Goal: Find contact information: Find contact information

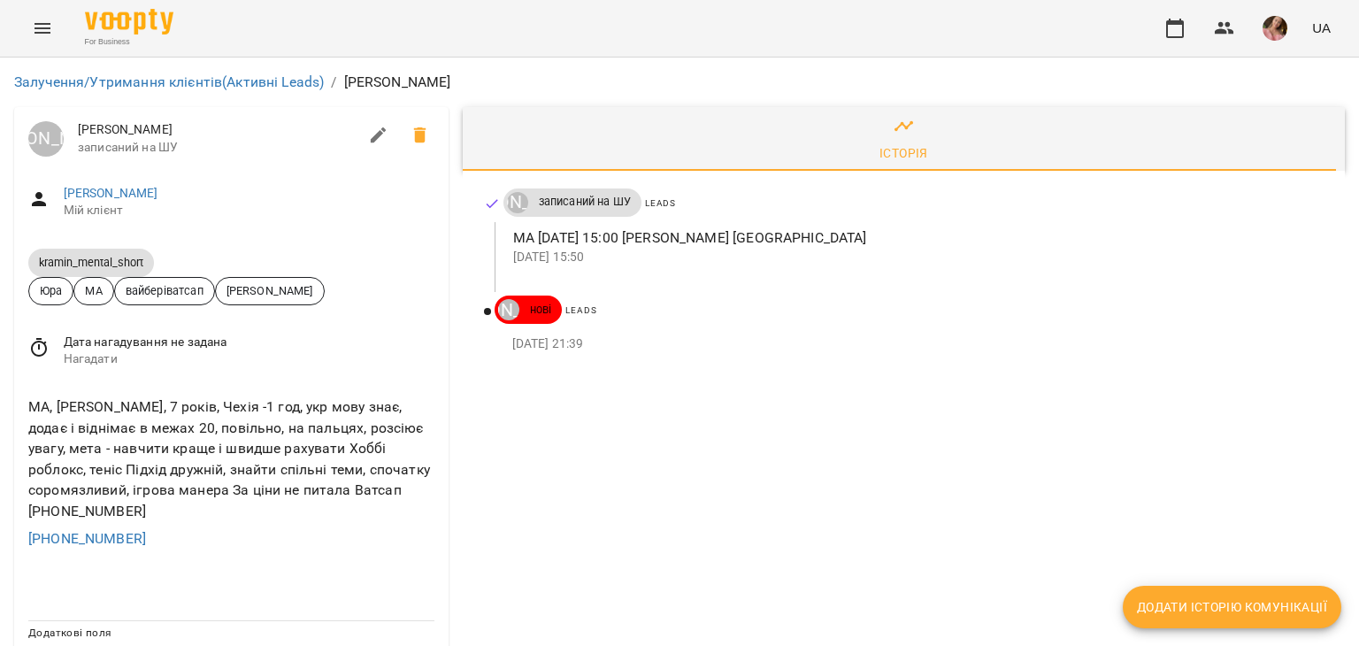
scroll to position [46, 0]
drag, startPoint x: 150, startPoint y: 492, endPoint x: 127, endPoint y: 493, distance: 23.0
click at [142, 525] on div "[PHONE_NUMBER]" at bounding box center [231, 539] width 413 height 28
drag, startPoint x: 234, startPoint y: 472, endPoint x: 119, endPoint y: 498, distance: 117.0
click at [39, 495] on div "МА, [PERSON_NAME], 7 років, Чехія -1 год, укр мову знає, додає і віднімає в меж…" at bounding box center [231, 473] width 413 height 160
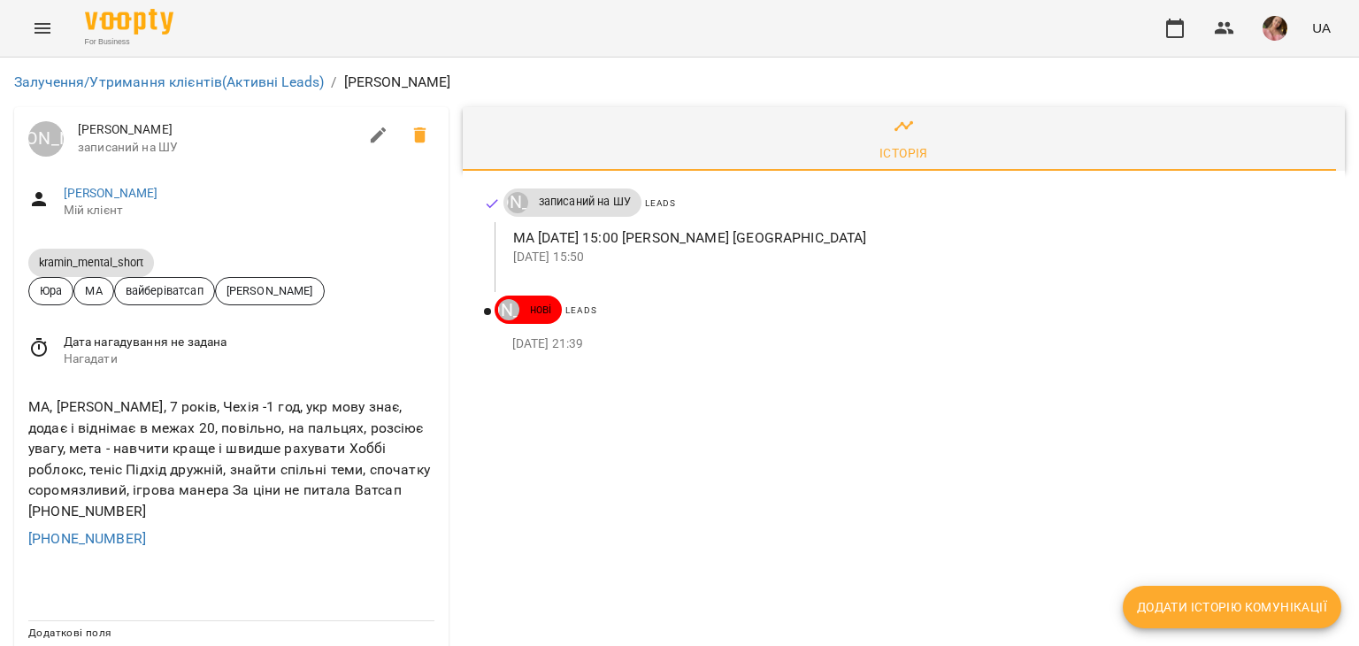
click at [162, 525] on div "+420607799272" at bounding box center [231, 539] width 413 height 28
drag, startPoint x: 160, startPoint y: 488, endPoint x: 0, endPoint y: 486, distance: 160.1
copy link "+420607799272"
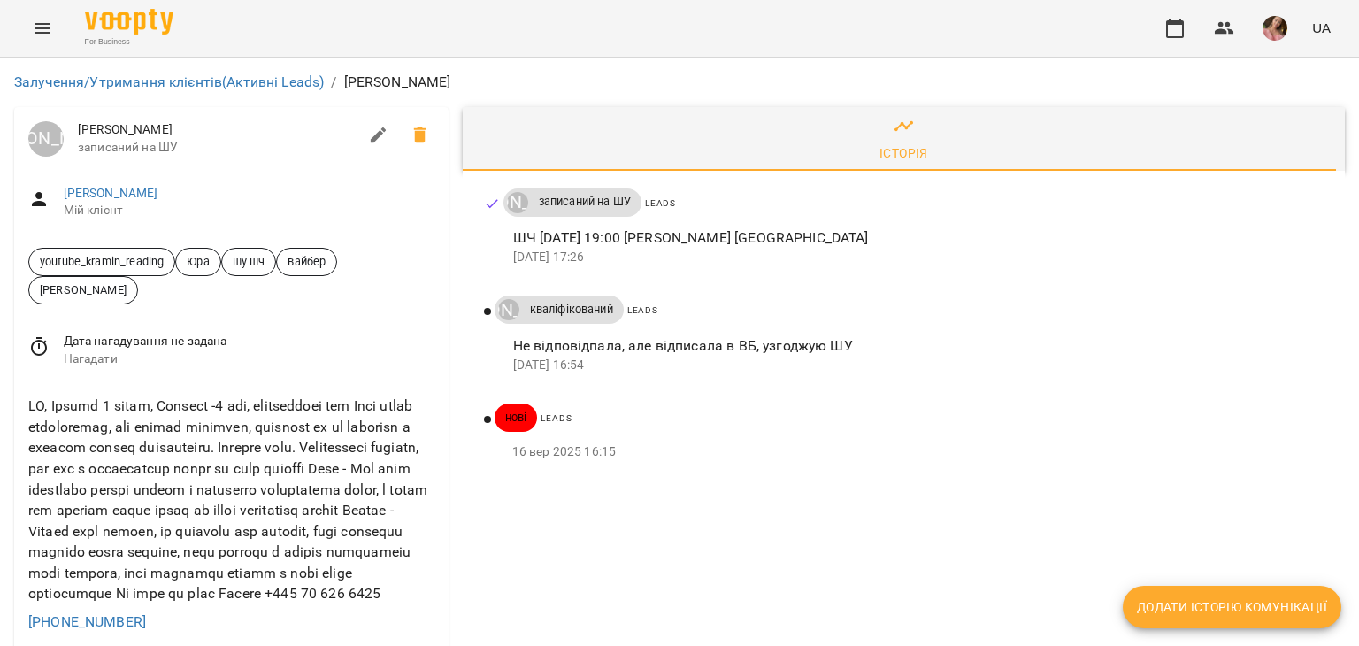
scroll to position [88, 0]
drag, startPoint x: 206, startPoint y: 512, endPoint x: 0, endPoint y: 530, distance: 206.9
copy link "[PHONE_NUMBER]"
